Goal: Task Accomplishment & Management: Manage account settings

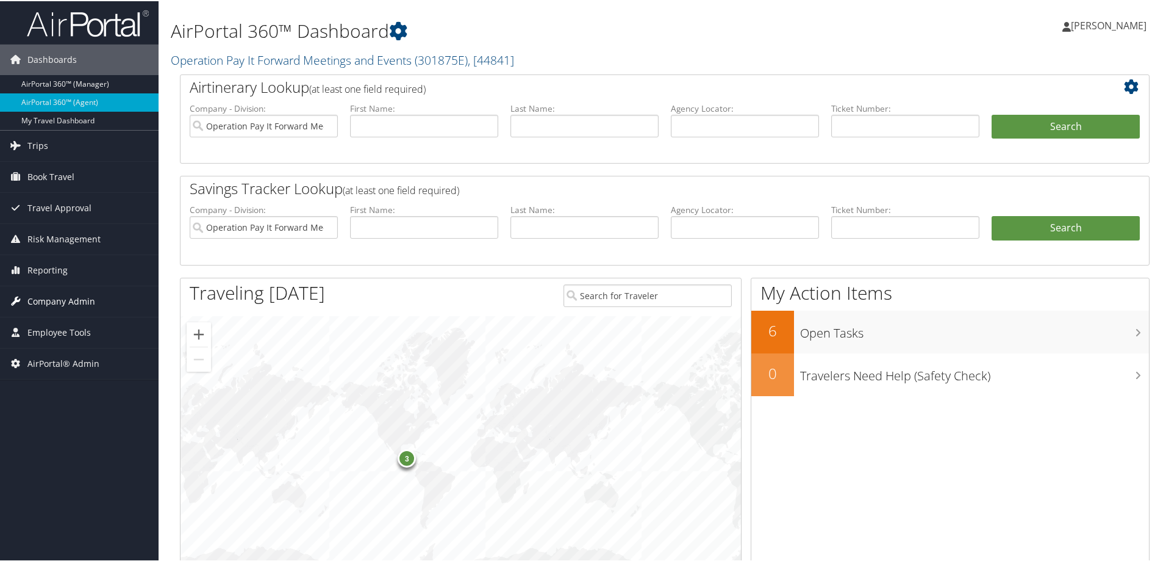
click at [64, 301] on span "Company Admin" at bounding box center [61, 300] width 68 height 30
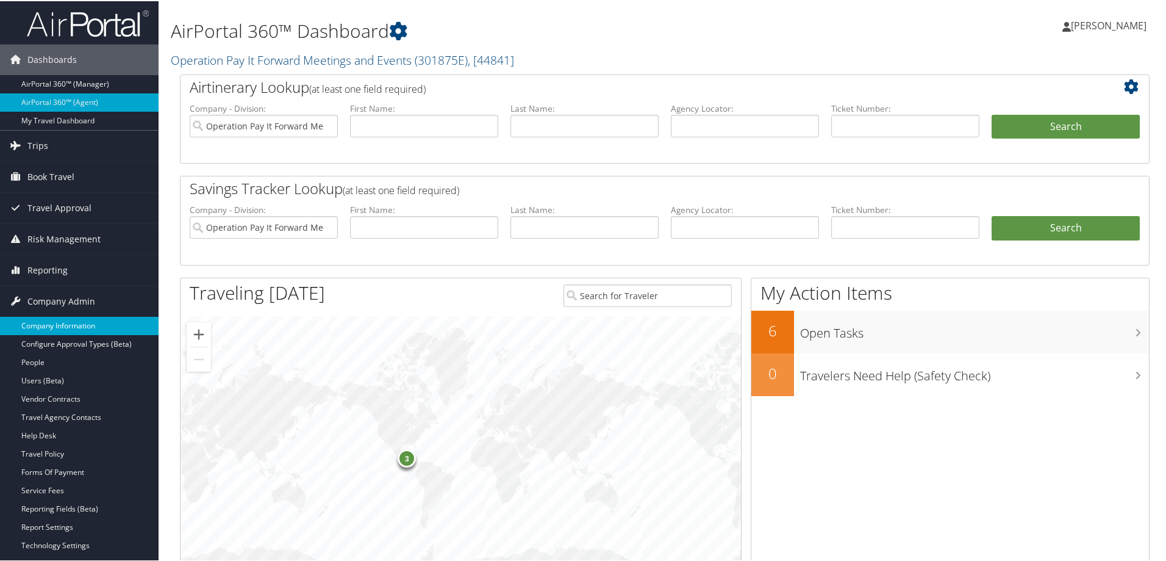
click at [63, 324] on link "Company Information" at bounding box center [79, 324] width 159 height 18
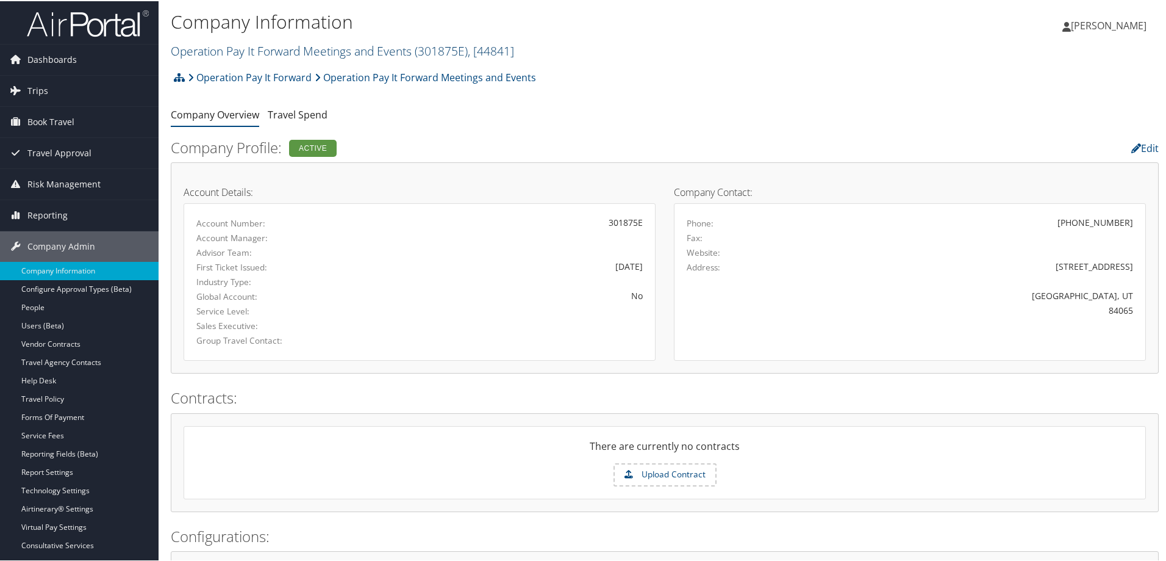
click at [240, 50] on link "Operation Pay It Forward Meetings and Events ( 301875E ) , [ 44841 ]" at bounding box center [342, 49] width 343 height 16
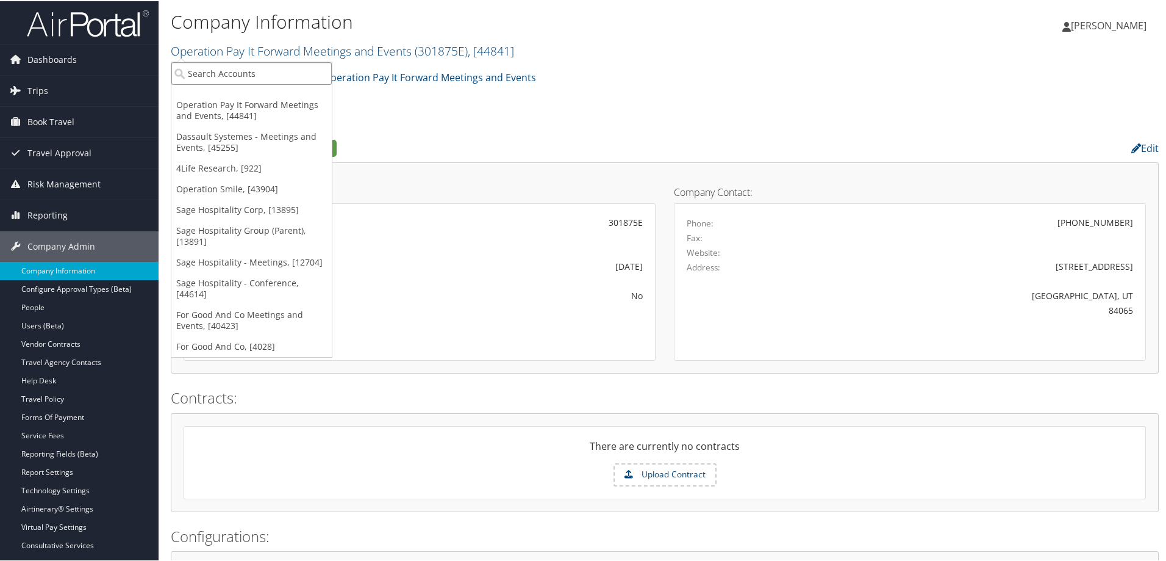
click at [238, 69] on input "search" at bounding box center [251, 72] width 160 height 23
type input "temple"
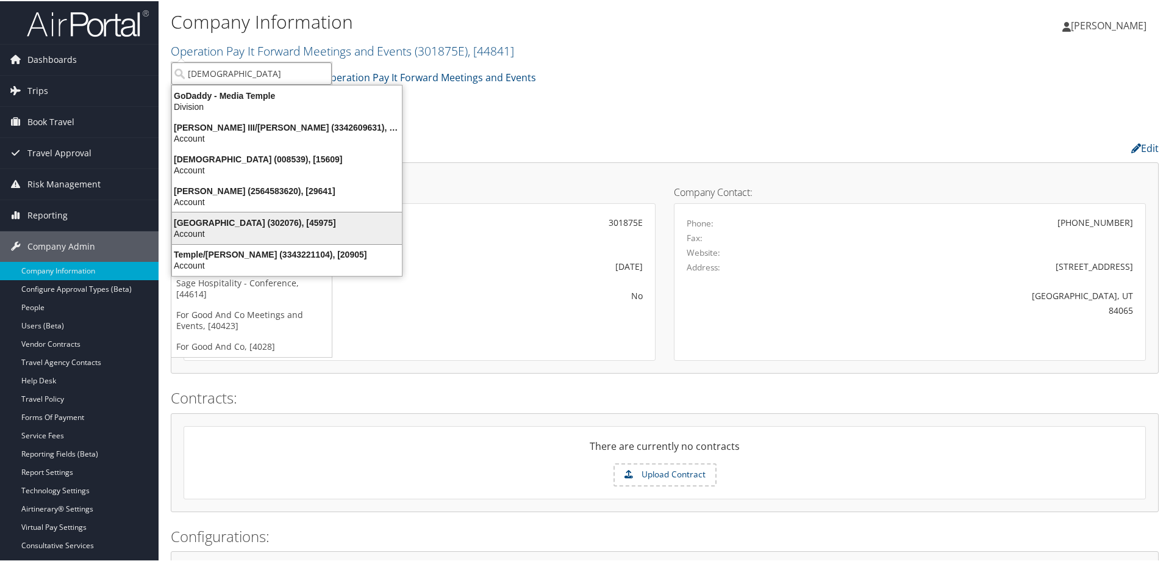
click at [243, 219] on div "Temple University (302076), [45975]" at bounding box center [287, 221] width 245 height 11
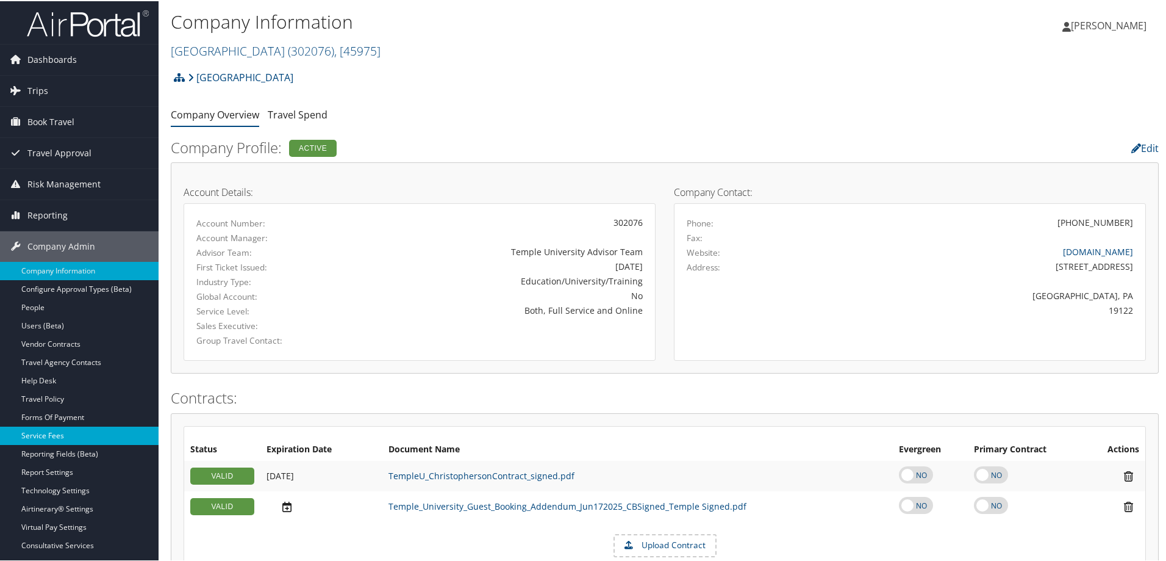
click at [49, 434] on link "Service Fees" at bounding box center [79, 434] width 159 height 18
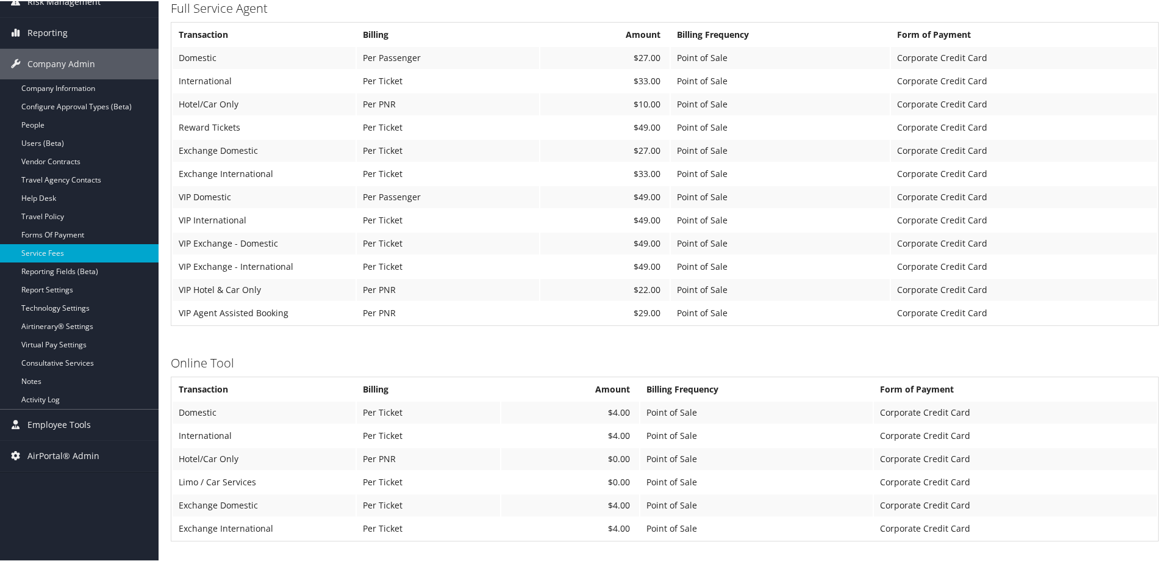
scroll to position [183, 0]
click at [48, 87] on link "Company Information" at bounding box center [79, 86] width 159 height 18
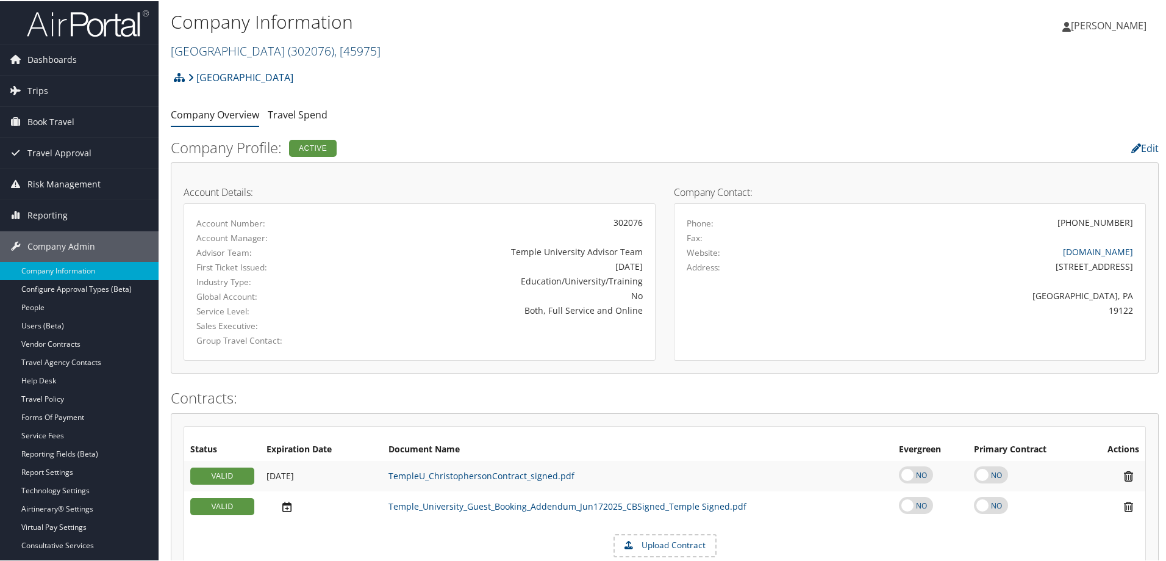
click at [220, 51] on link "Temple University ( 302076 ) , [ 45975 ]" at bounding box center [276, 49] width 210 height 16
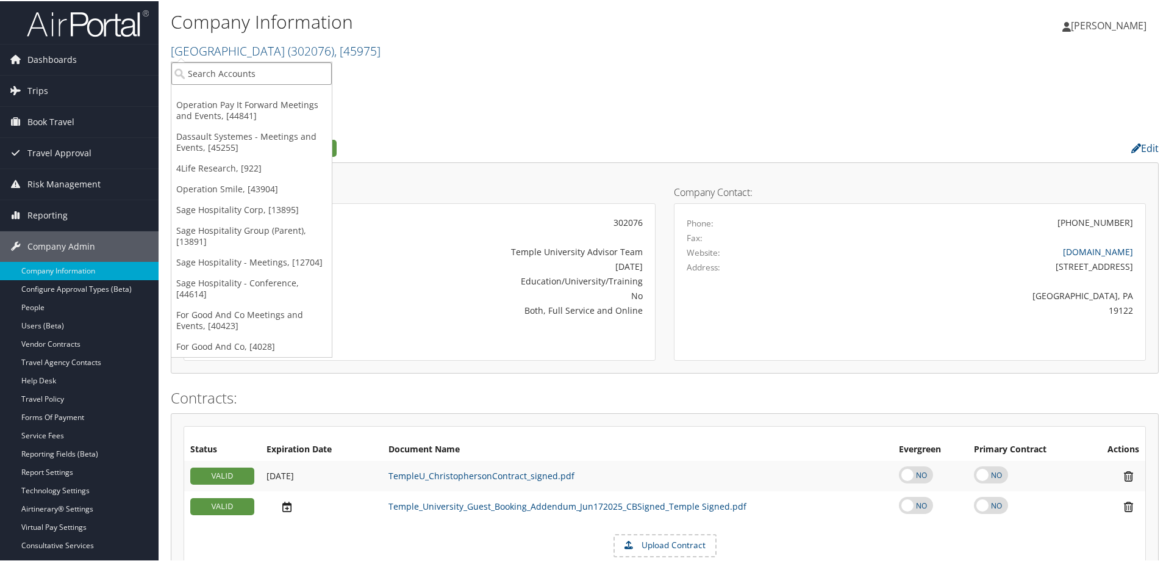
click at [220, 77] on input "search" at bounding box center [251, 72] width 160 height 23
type input "new g"
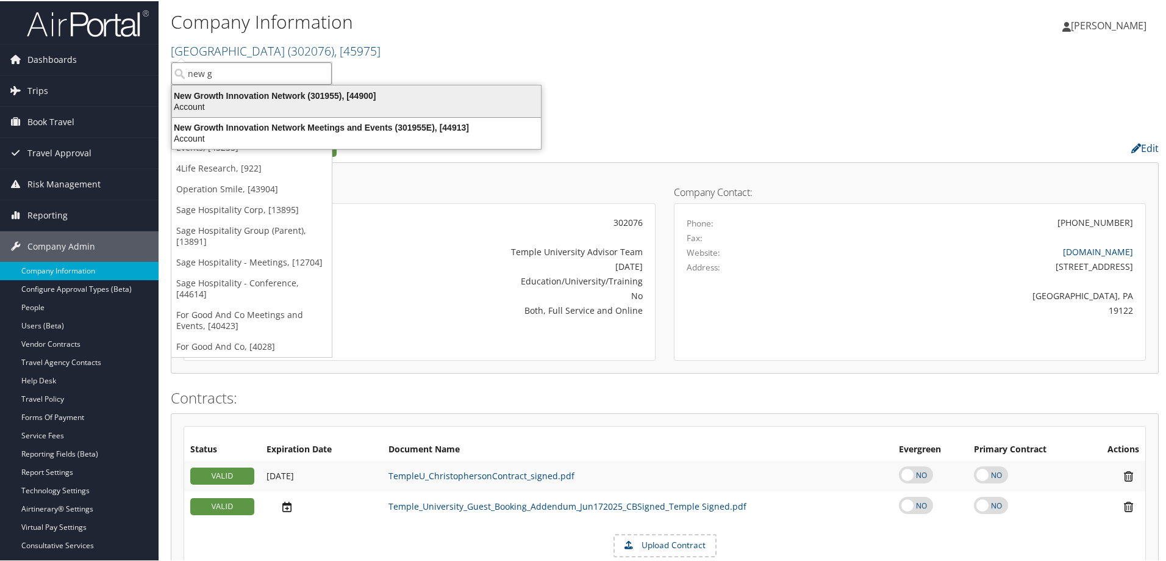
click at [226, 95] on div "New Growth Innovation Network (301955), [44900]" at bounding box center [357, 94] width 384 height 11
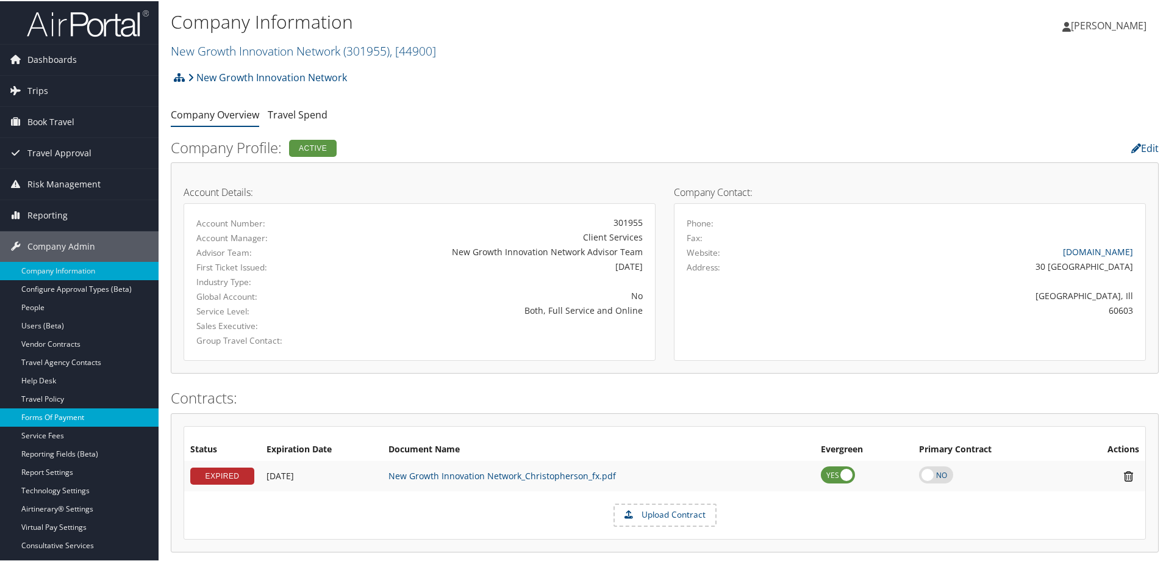
click at [45, 414] on link "Forms Of Payment" at bounding box center [79, 416] width 159 height 18
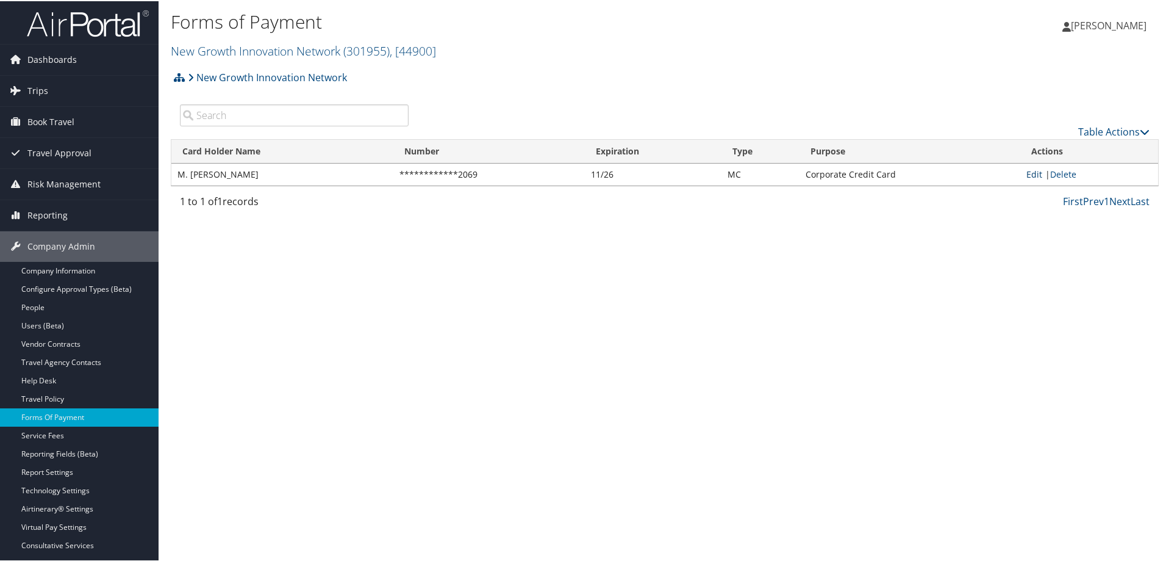
click at [1033, 173] on link "Edit" at bounding box center [1035, 173] width 16 height 12
select select "MC"
select select "2"
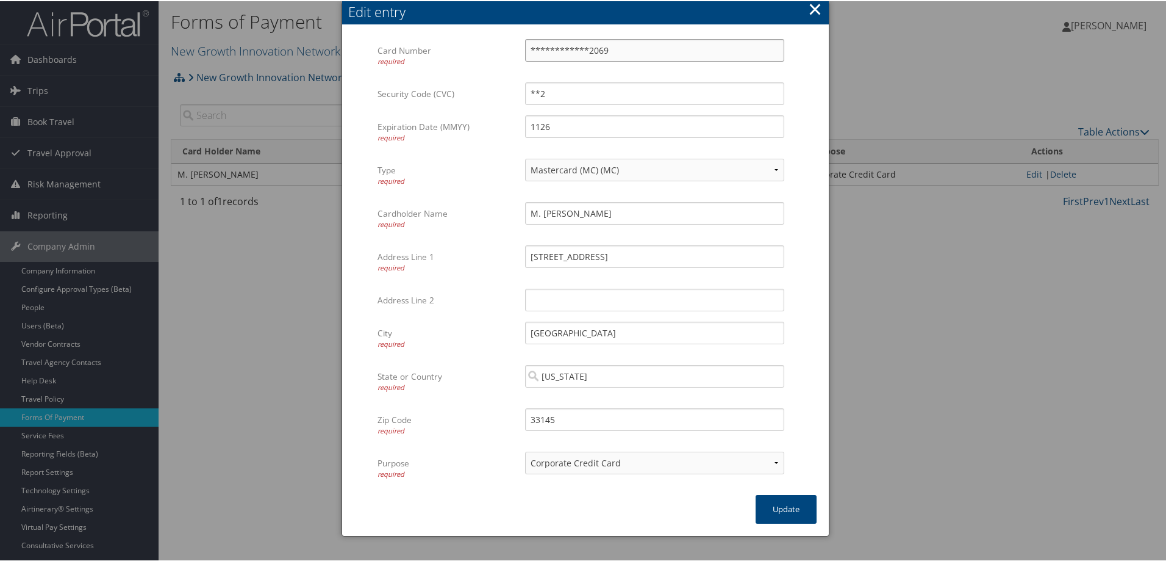
click at [597, 54] on input "**********" at bounding box center [654, 49] width 259 height 23
